Goal: Find specific page/section: Find specific page/section

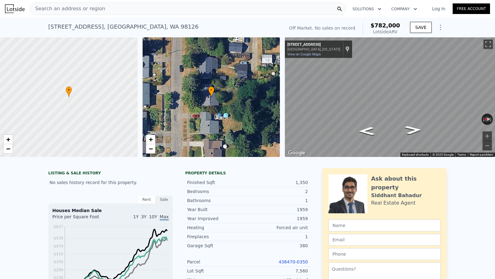
click at [215, 8] on div "Search an address or region" at bounding box center [188, 8] width 316 height 12
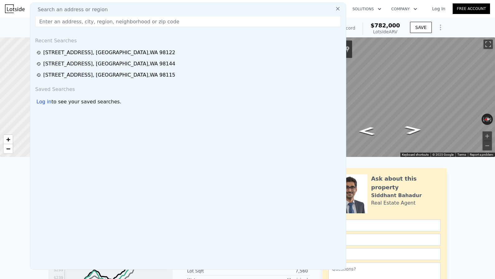
type input "[STREET_ADDRESS][PERSON_NAME]"
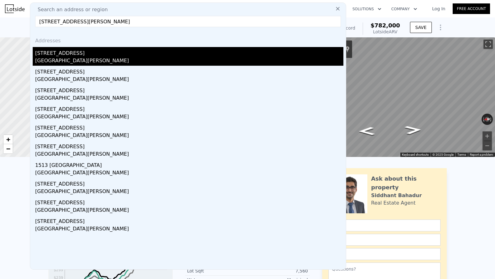
click at [89, 60] on div "[GEOGRAPHIC_DATA][PERSON_NAME]" at bounding box center [189, 61] width 308 height 9
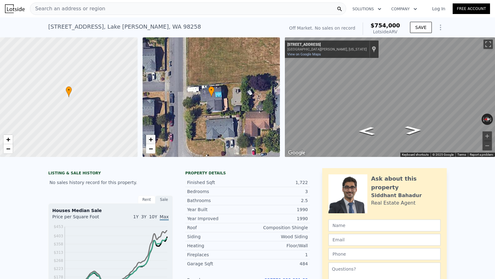
click at [151, 137] on span "+" at bounding box center [151, 139] width 4 height 8
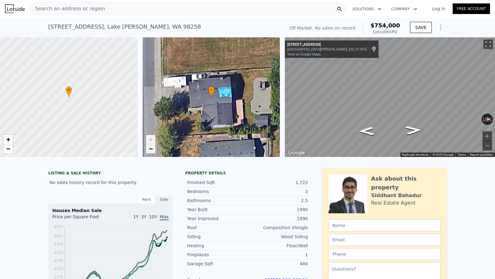
click at [149, 149] on span "−" at bounding box center [151, 149] width 4 height 8
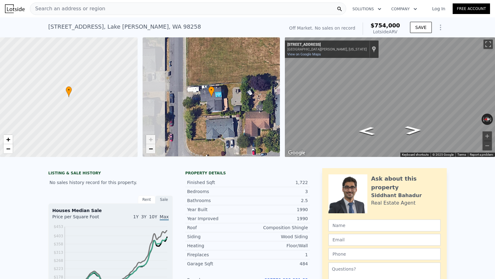
click at [149, 149] on span "−" at bounding box center [151, 149] width 4 height 8
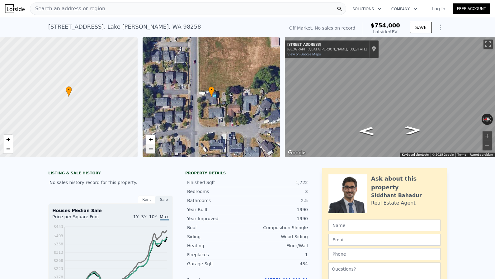
click at [149, 149] on span "−" at bounding box center [151, 149] width 4 height 8
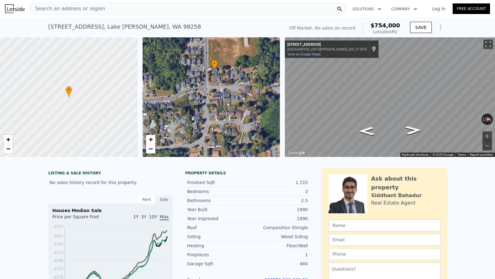
drag, startPoint x: 187, startPoint y: 97, endPoint x: 191, endPoint y: 71, distance: 26.7
click at [191, 71] on div "• + −" at bounding box center [212, 97] width 138 height 120
click at [150, 137] on span "+" at bounding box center [151, 139] width 4 height 8
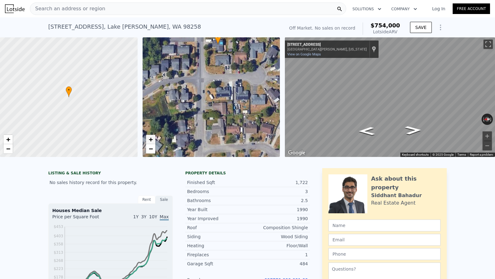
click at [150, 137] on span "+" at bounding box center [151, 139] width 4 height 8
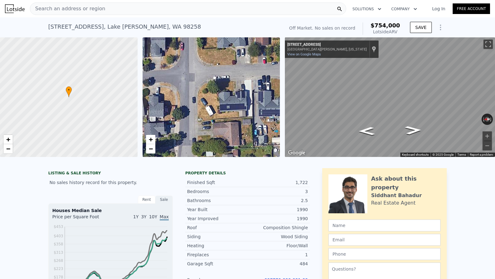
drag, startPoint x: 201, startPoint y: 128, endPoint x: 199, endPoint y: 170, distance: 42.7
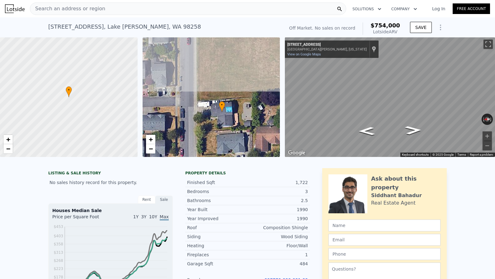
drag, startPoint x: 216, startPoint y: 97, endPoint x: 216, endPoint y: 175, distance: 78.5
